Goal: Transaction & Acquisition: Purchase product/service

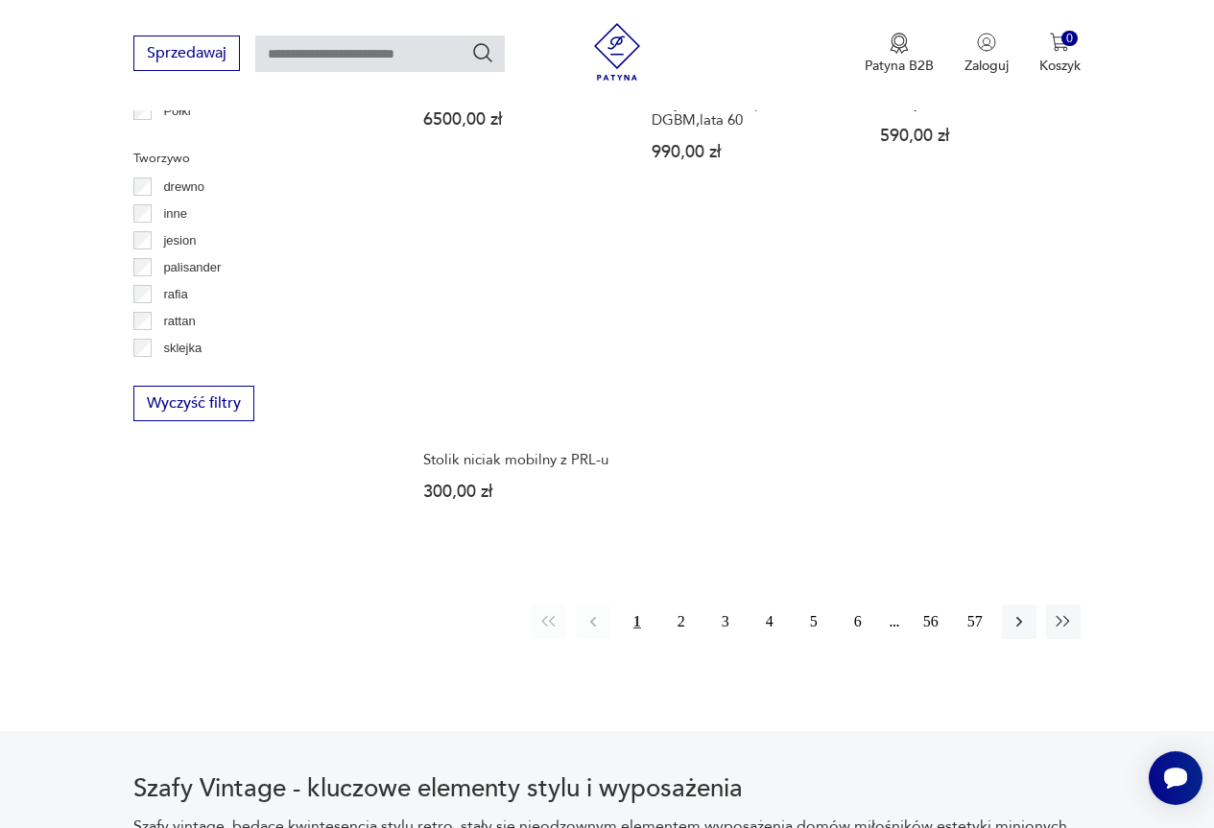
scroll to position [2524, 0]
